Goal: Find specific page/section: Find specific page/section

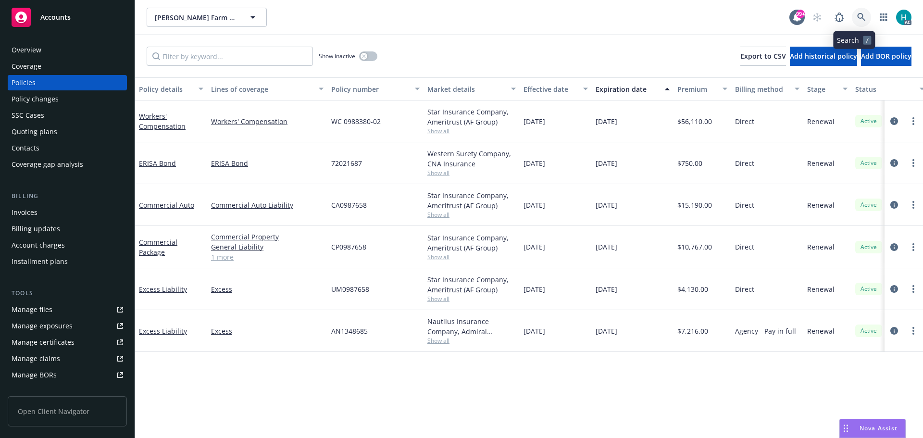
click at [857, 19] on icon at bounding box center [861, 17] width 8 height 8
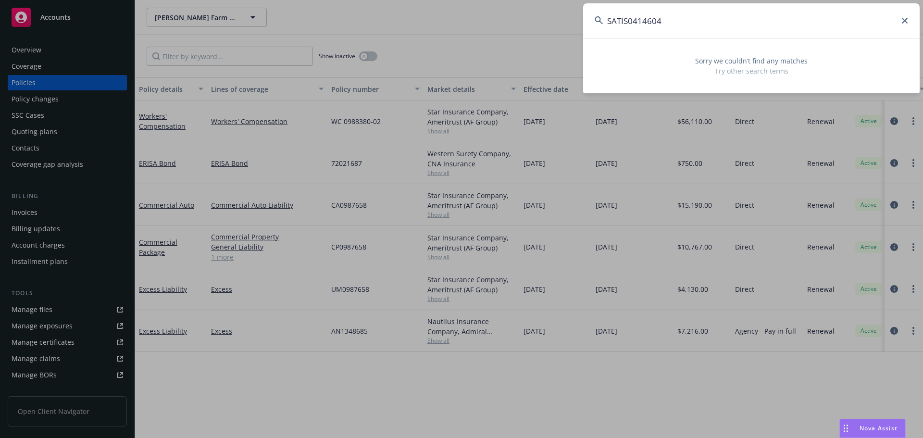
type input "SATIS0414604"
drag, startPoint x: 523, startPoint y: 37, endPoint x: 529, endPoint y: 37, distance: 5.3
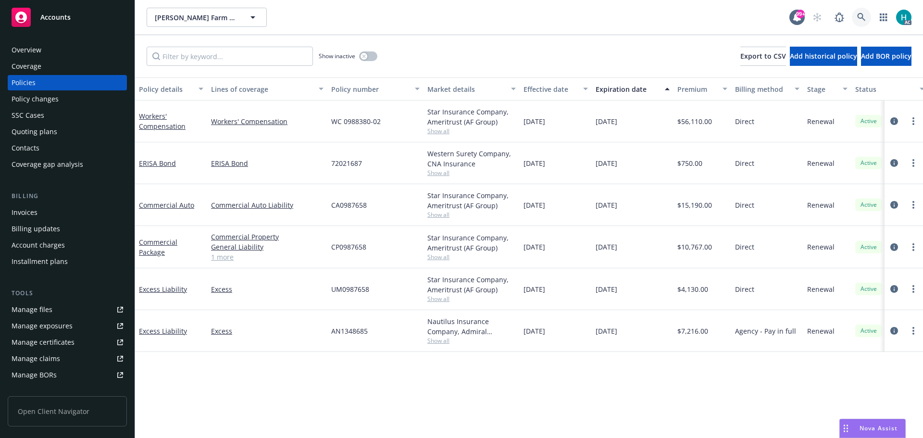
click at [852, 17] on link at bounding box center [861, 17] width 19 height 19
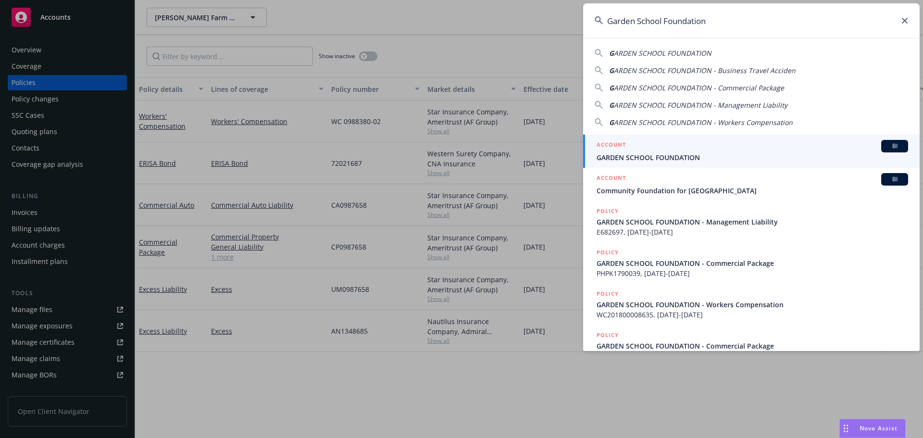
type input "Garden School Foundation"
click at [695, 152] on span "GARDEN SCHOOL FOUNDATION" at bounding box center [751, 157] width 311 height 10
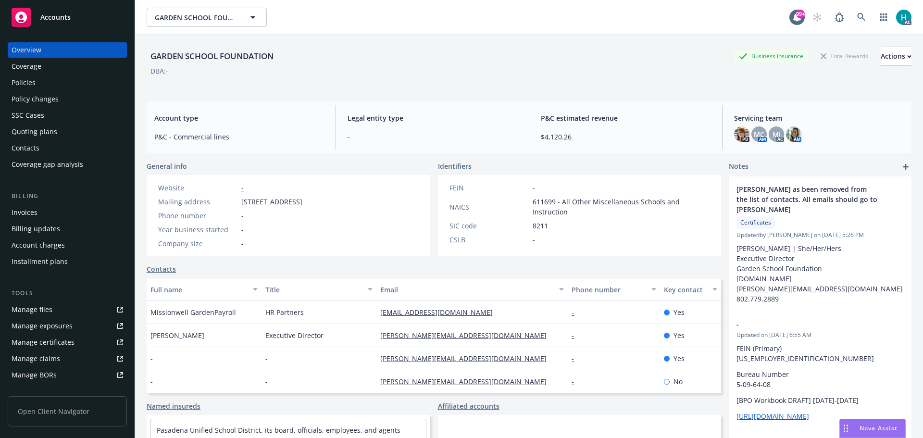
click at [82, 81] on div "Policies" at bounding box center [67, 82] width 111 height 15
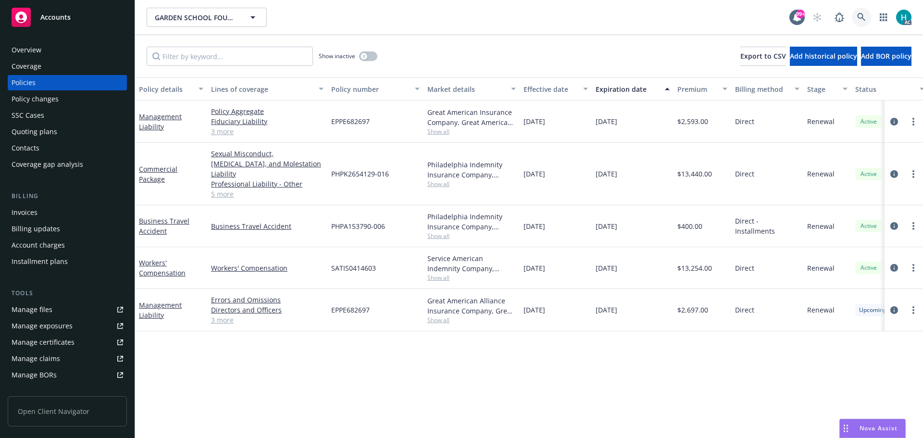
click at [860, 14] on icon at bounding box center [861, 17] width 9 height 9
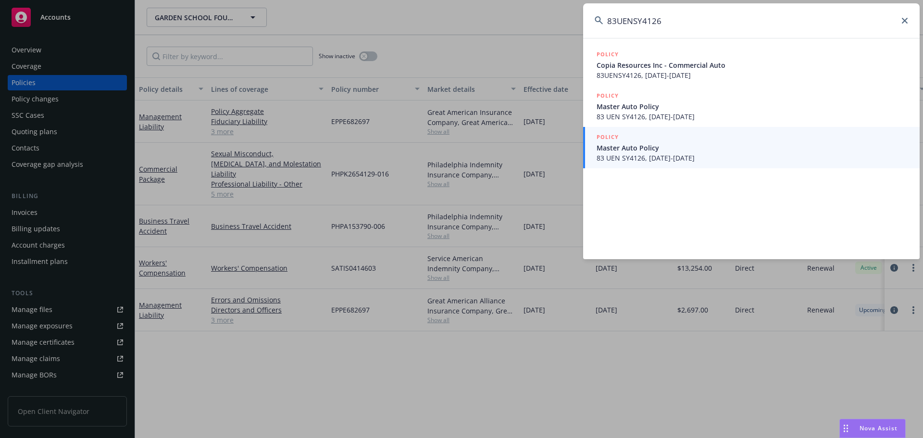
type input "83UENSY4126"
